Goal: Task Accomplishment & Management: Use online tool/utility

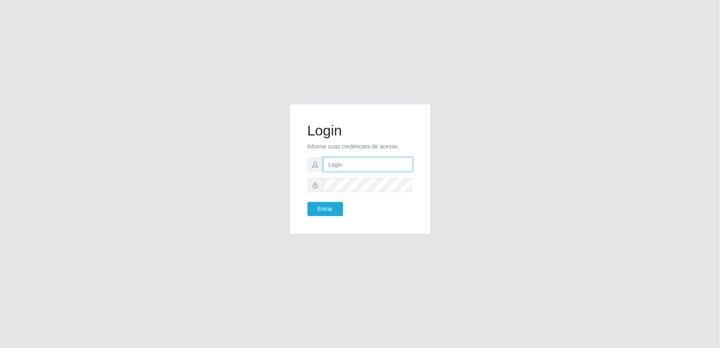
click at [349, 161] on input "text" at bounding box center [369, 164] width 90 height 14
type input "[EMAIL_ADDRESS][DOMAIN_NAME]"
click at [308, 202] on button "Entrar" at bounding box center [326, 209] width 36 height 14
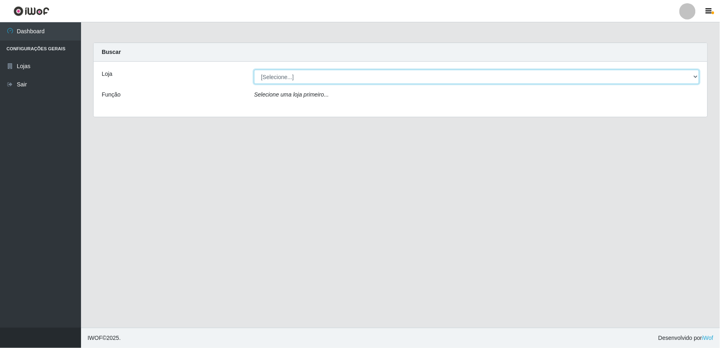
click at [698, 75] on select "[Selecione...] Queiroz Atacadão - Ceará Mirim" at bounding box center [477, 77] width 446 height 14
select select "465"
click at [254, 70] on select "[Selecione...] Queiroz Atacadão - Ceará Mirim" at bounding box center [477, 77] width 446 height 14
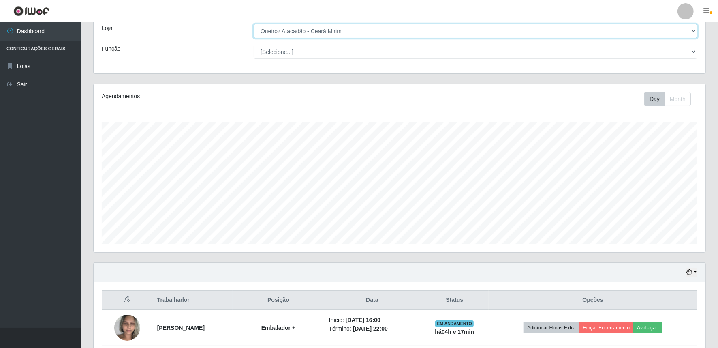
scroll to position [118, 0]
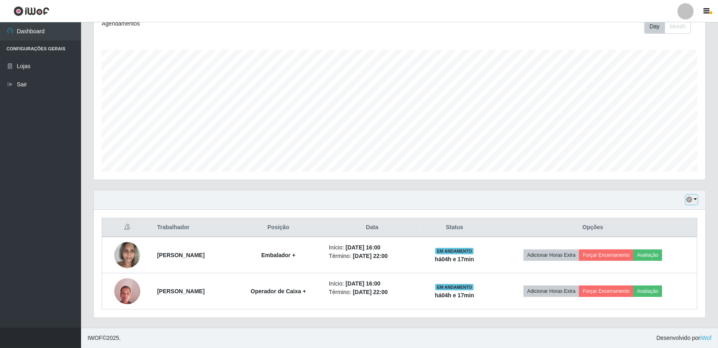
click at [695, 197] on button "button" at bounding box center [691, 199] width 11 height 9
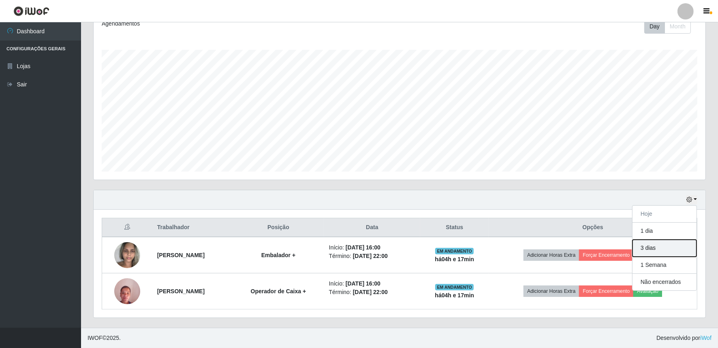
click at [672, 245] on button "3 dias" at bounding box center [665, 248] width 64 height 17
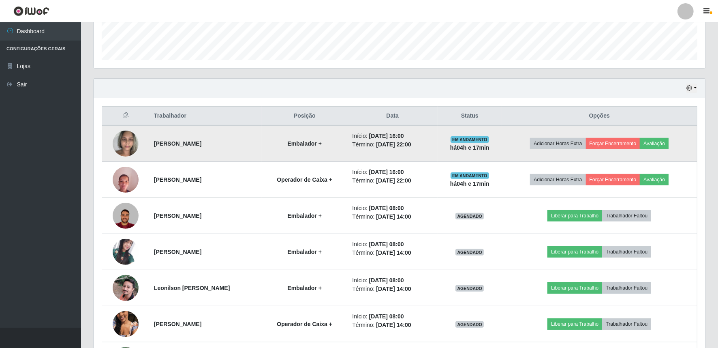
scroll to position [358, 0]
